Goal: Transaction & Acquisition: Purchase product/service

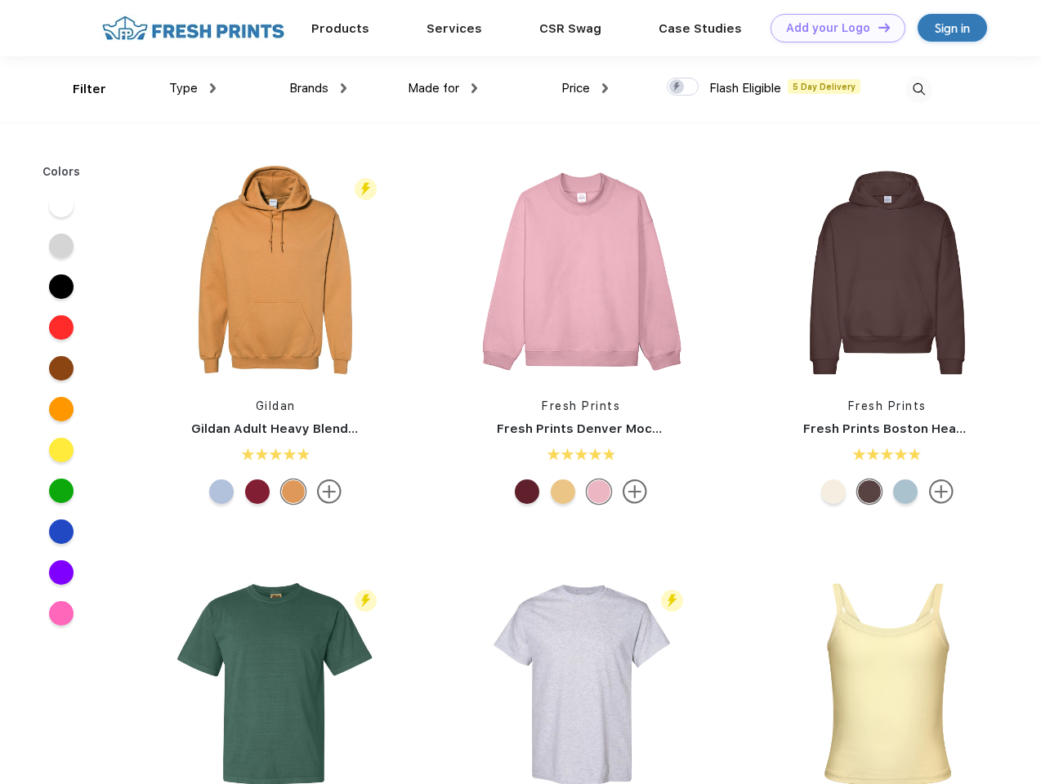
click at [832, 28] on link "Add your Logo Design Tool" at bounding box center [838, 28] width 135 height 29
click at [0, 0] on div "Design Tool" at bounding box center [0, 0] width 0 height 0
click at [877, 27] on link "Add your Logo Design Tool" at bounding box center [838, 28] width 135 height 29
click at [78, 89] on div "Filter" at bounding box center [90, 89] width 34 height 19
click at [193, 88] on span "Type" at bounding box center [183, 88] width 29 height 15
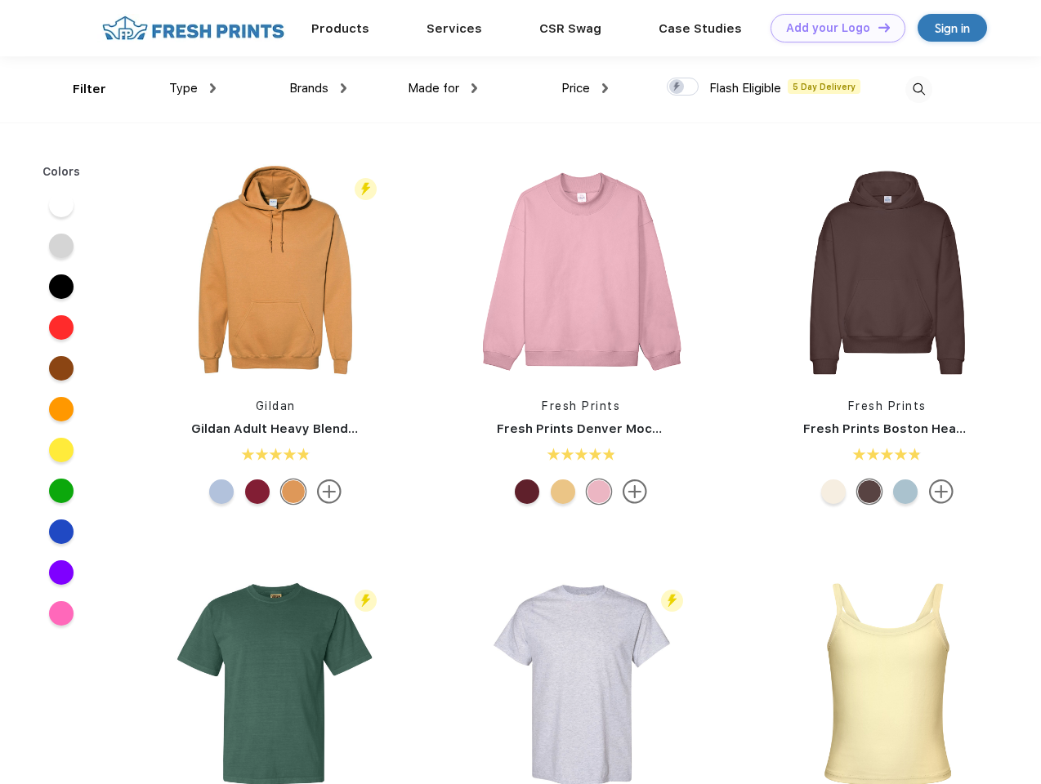
click at [318, 88] on span "Brands" at bounding box center [308, 88] width 39 height 15
click at [443, 88] on span "Made for" at bounding box center [433, 88] width 51 height 15
click at [585, 88] on span "Price" at bounding box center [575, 88] width 29 height 15
click at [683, 87] on div at bounding box center [683, 87] width 32 height 18
click at [677, 87] on input "checkbox" at bounding box center [672, 82] width 11 height 11
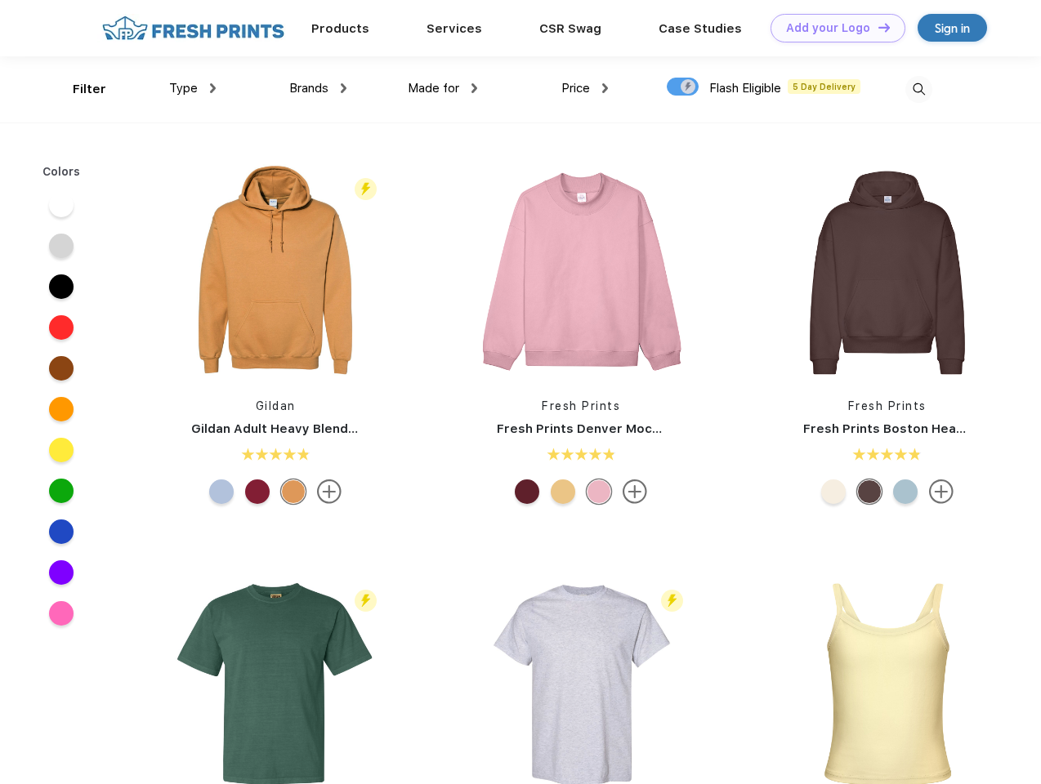
click at [918, 89] on img at bounding box center [918, 89] width 27 height 27
